Goal: Task Accomplishment & Management: Complete application form

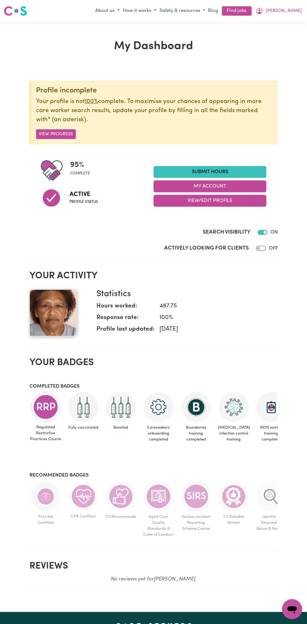
click at [222, 169] on link "Submit Hours" at bounding box center [210, 172] width 113 height 12
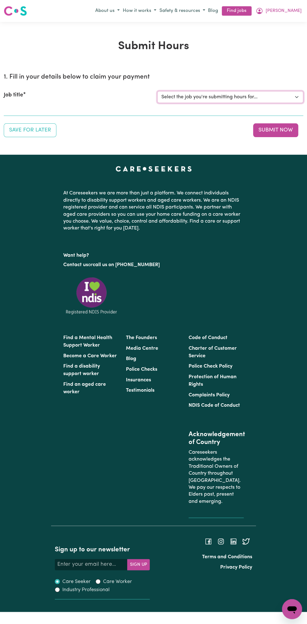
click at [209, 97] on select "Select the job you're submitting hours for... [Vartouhie ([PERSON_NAME]) [PERSO…" at bounding box center [230, 97] width 146 height 12
select select "13810"
click at [157, 91] on select "Select the job you're submitting hours for... [Vartouhie ([PERSON_NAME]) [PERSO…" at bounding box center [230, 97] width 146 height 12
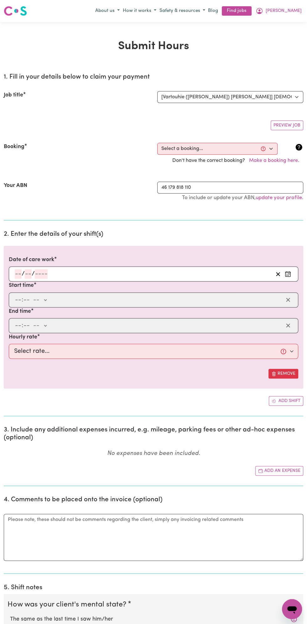
click at [42, 237] on h2 "2. Enter the details of your shift(s)" at bounding box center [154, 235] width 300 height 8
click at [44, 270] on input "number" at bounding box center [41, 273] width 13 height 9
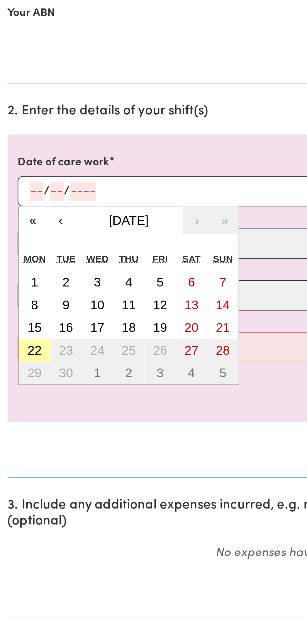
click at [22, 352] on button "22" at bounding box center [17, 352] width 16 height 11
type input "[DATE]"
type input "22"
type input "9"
type input "2025"
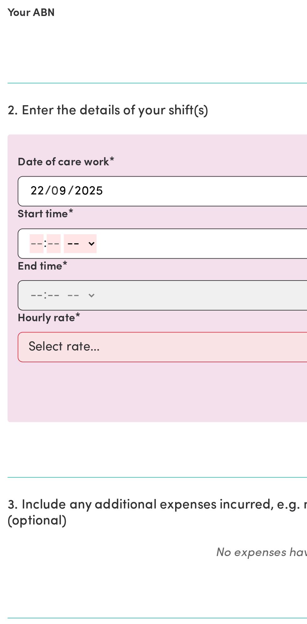
click at [18, 300] on input "number" at bounding box center [18, 299] width 7 height 9
type input "12"
type input "0"
click at [48, 300] on select "-- am pm" at bounding box center [41, 299] width 16 height 9
select select "pm"
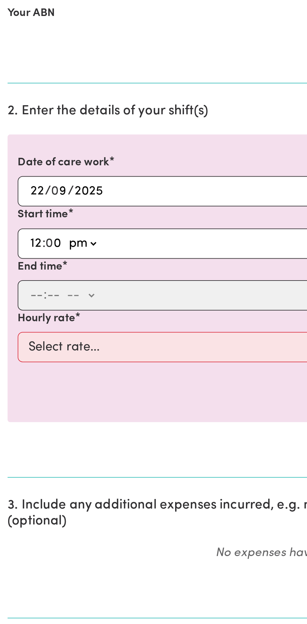
click at [33, 295] on select "-- am pm" at bounding box center [41, 299] width 16 height 9
type input "12:00"
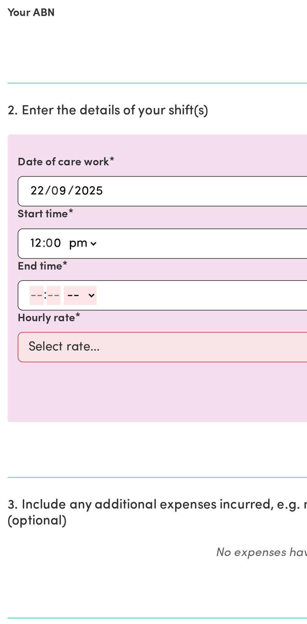
click at [17, 326] on input "number" at bounding box center [18, 325] width 7 height 9
type input "1"
click at [25, 324] on input "number" at bounding box center [23, 325] width 7 height 9
type input "0"
click at [44, 324] on select "-- am pm" at bounding box center [38, 325] width 16 height 9
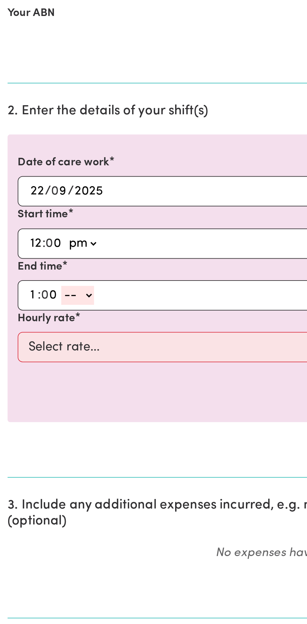
select select "pm"
click at [30, 321] on select "-- am pm" at bounding box center [38, 325] width 16 height 9
type input "13:00"
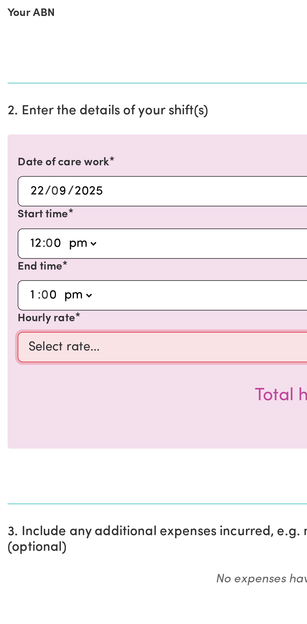
click at [73, 348] on select "Select rate... $49.00 (Weekday) $60.00 ([DATE])" at bounding box center [153, 351] width 289 height 15
select select "49-Weekday"
click at [9, 344] on select "Select rate... $49.00 (Weekday) $60.00 ([DATE])" at bounding box center [153, 351] width 289 height 15
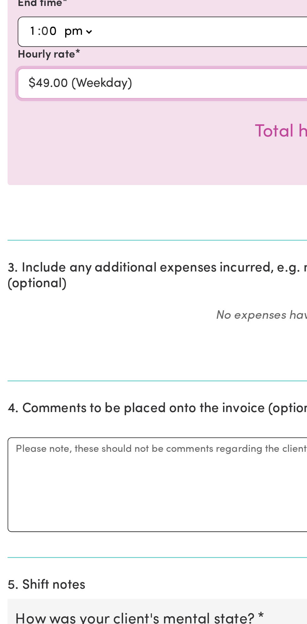
scroll to position [1, 0]
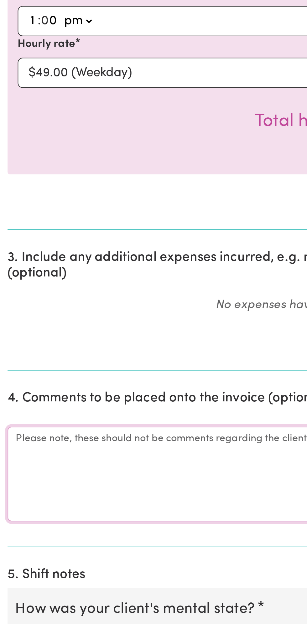
click at [81, 543] on textarea "Comments" at bounding box center [154, 549] width 300 height 47
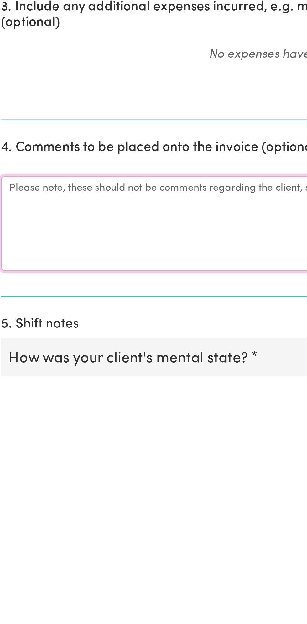
scroll to position [16, 0]
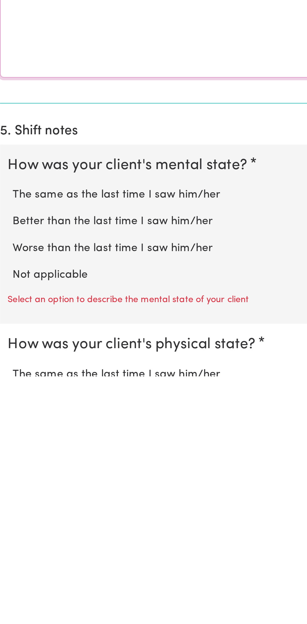
type textarea "All good"
click at [46, 570] on label "Not applicable" at bounding box center [153, 574] width 287 height 8
click at [10, 570] on input "Not applicable" at bounding box center [10, 570] width 0 height 0
radio input "true"
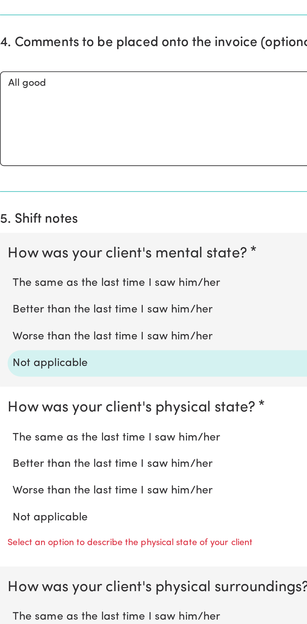
scroll to position [181, 0]
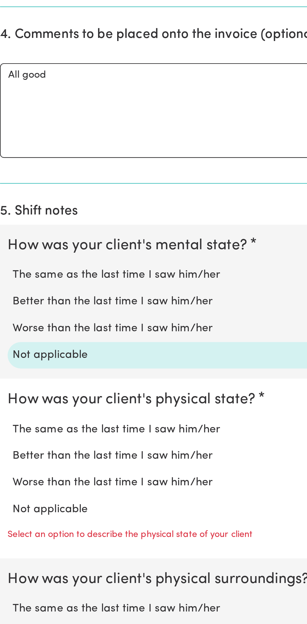
click at [42, 564] on label "Not applicable" at bounding box center [153, 568] width 287 height 8
click at [10, 563] on input "Not applicable" at bounding box center [10, 563] width 0 height 0
radio input "true"
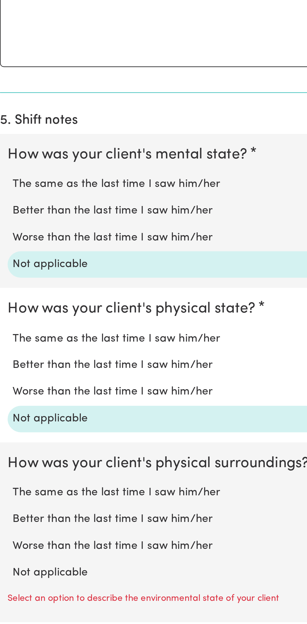
scroll to position [265, 0]
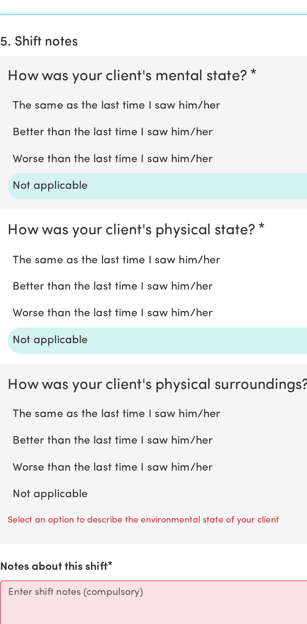
click at [41, 558] on label "Not applicable" at bounding box center [153, 560] width 287 height 8
click at [10, 556] on input "Not applicable" at bounding box center [10, 556] width 0 height 0
radio input "true"
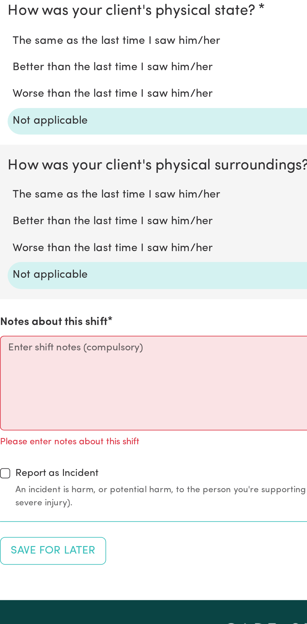
scroll to position [375, 0]
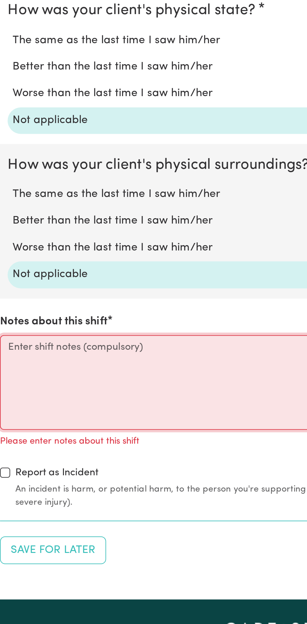
click at [93, 494] on textarea "Notes about this shift" at bounding box center [154, 504] width 300 height 47
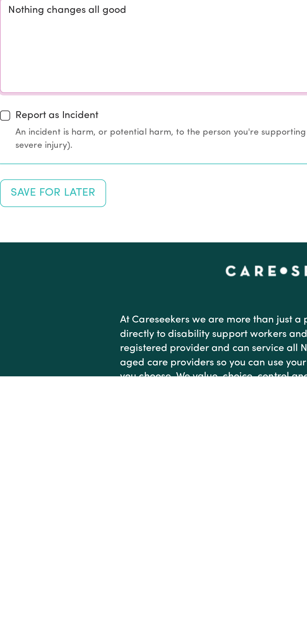
scroll to position [420, 0]
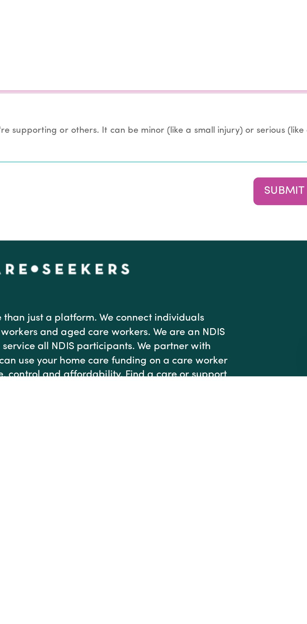
type textarea "Nothing changes all good"
click at [271, 531] on button "Submit Now" at bounding box center [275, 533] width 45 height 14
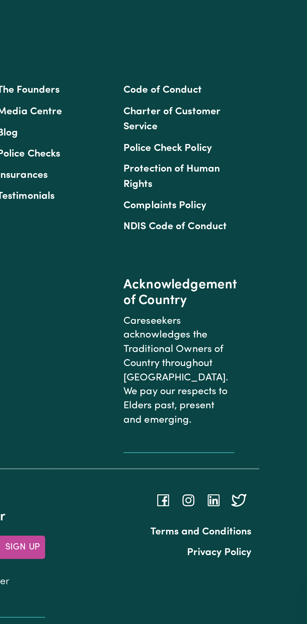
scroll to position [0, 0]
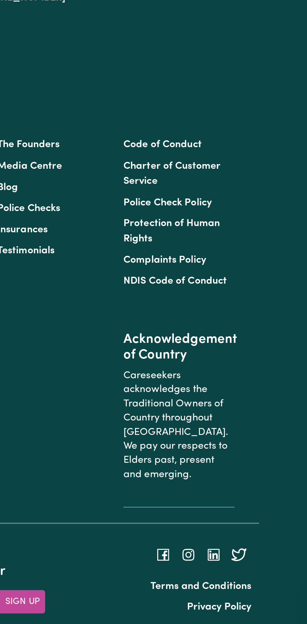
click at [134, 315] on link "call us on [PHONE_NUMBER]" at bounding box center [126, 313] width 67 height 5
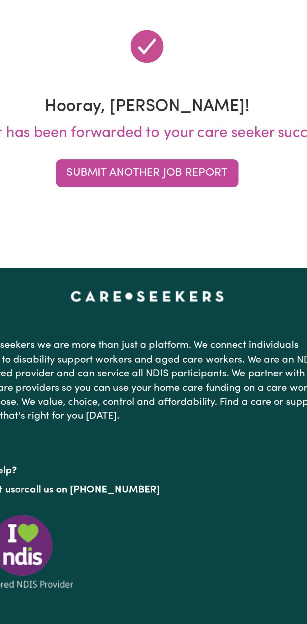
scroll to position [29, 0]
